Goal: Find specific page/section: Find specific page/section

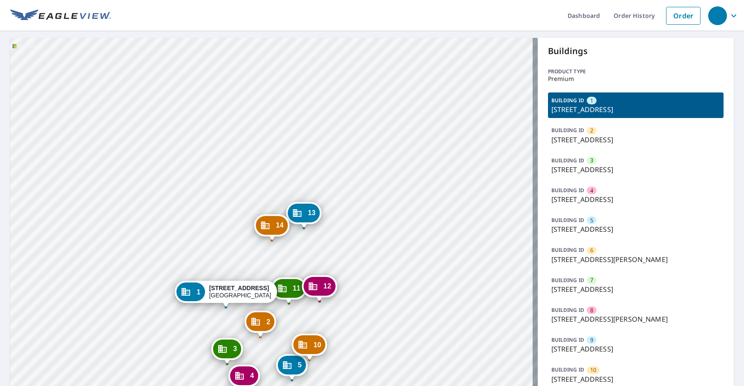
click at [711, 53] on p "Buildings" at bounding box center [636, 51] width 176 height 13
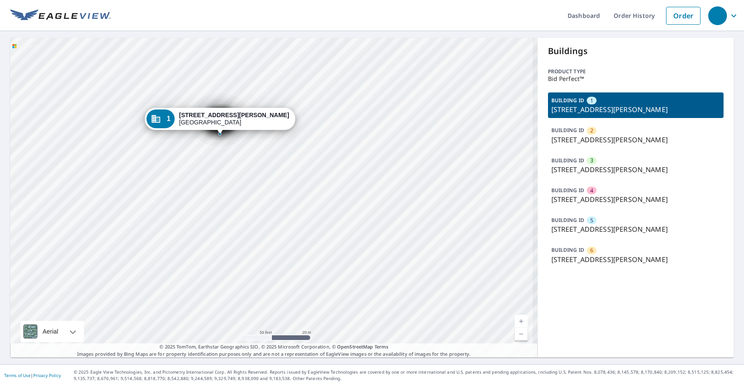
click at [597, 139] on p "[STREET_ADDRESS][PERSON_NAME]" at bounding box center [636, 140] width 169 height 10
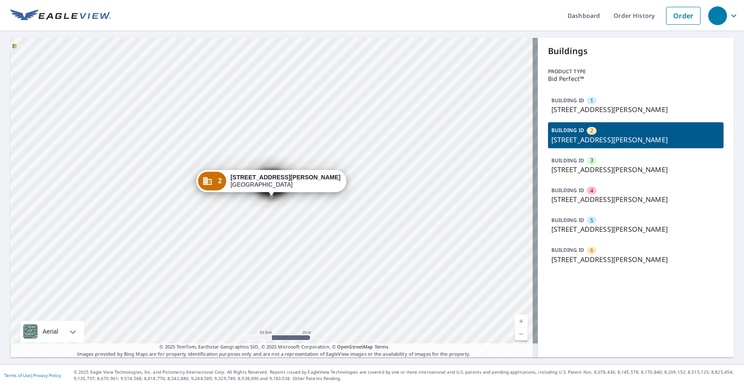
click at [622, 164] on div "BUILDING ID 3 [STREET_ADDRESS][PERSON_NAME]" at bounding box center [636, 166] width 176 height 26
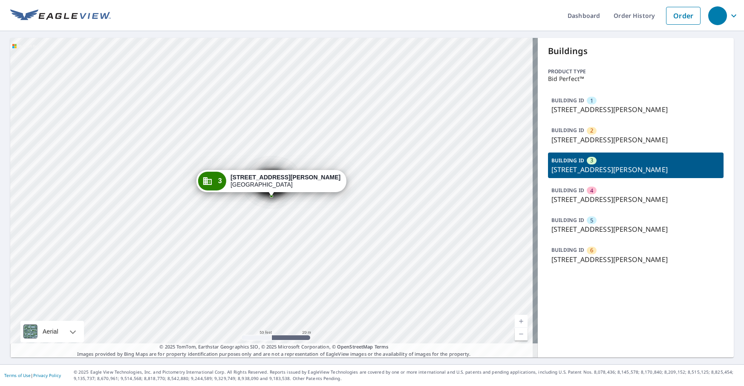
click at [620, 183] on div "BUILDING ID 4 [STREET_ADDRESS][PERSON_NAME]" at bounding box center [636, 195] width 176 height 26
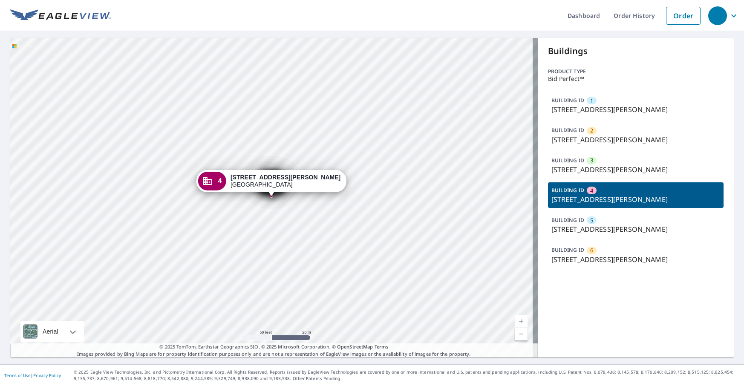
click at [628, 203] on p "[STREET_ADDRESS][PERSON_NAME]" at bounding box center [636, 199] width 169 height 10
